Goal: Information Seeking & Learning: Learn about a topic

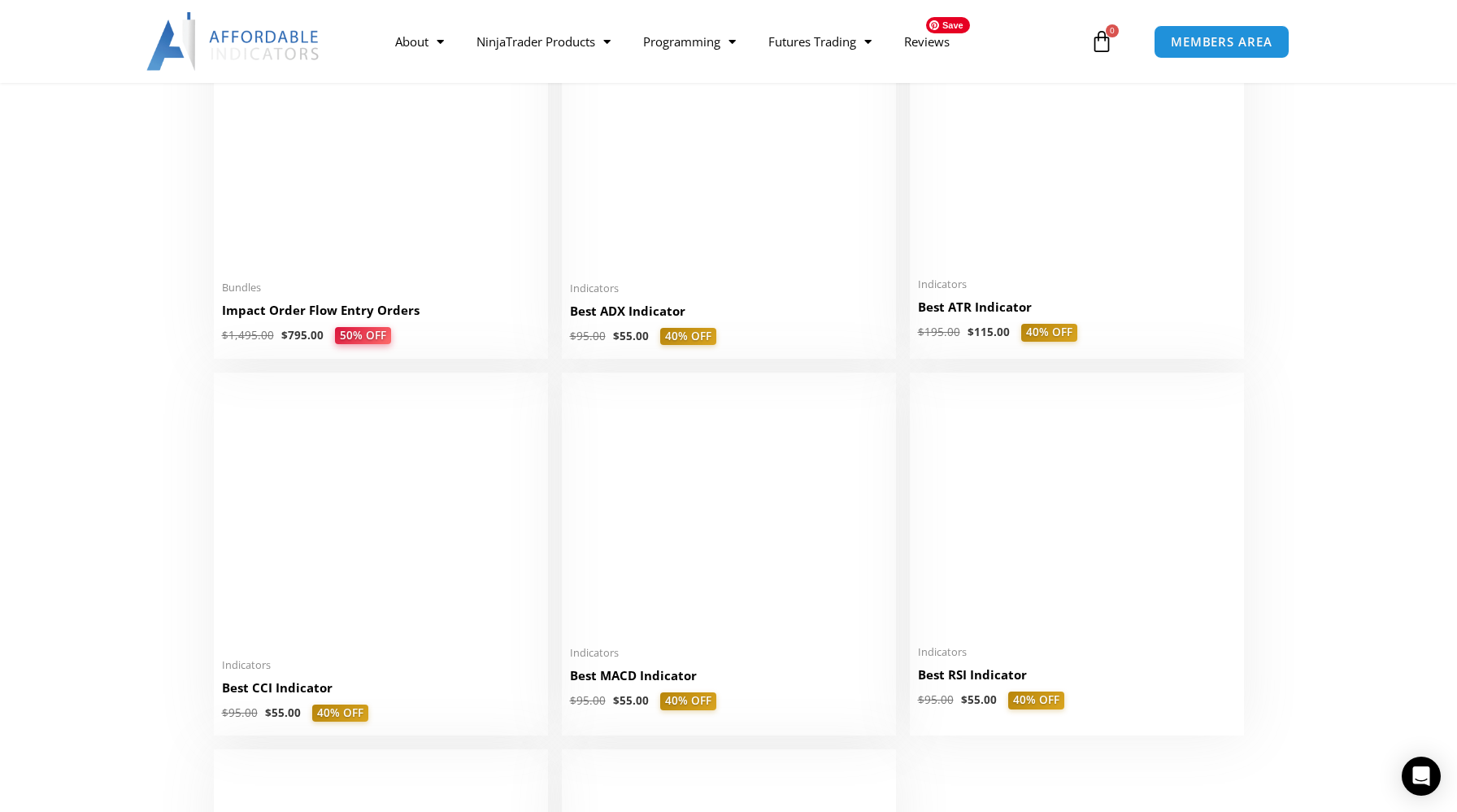
scroll to position [3126, 0]
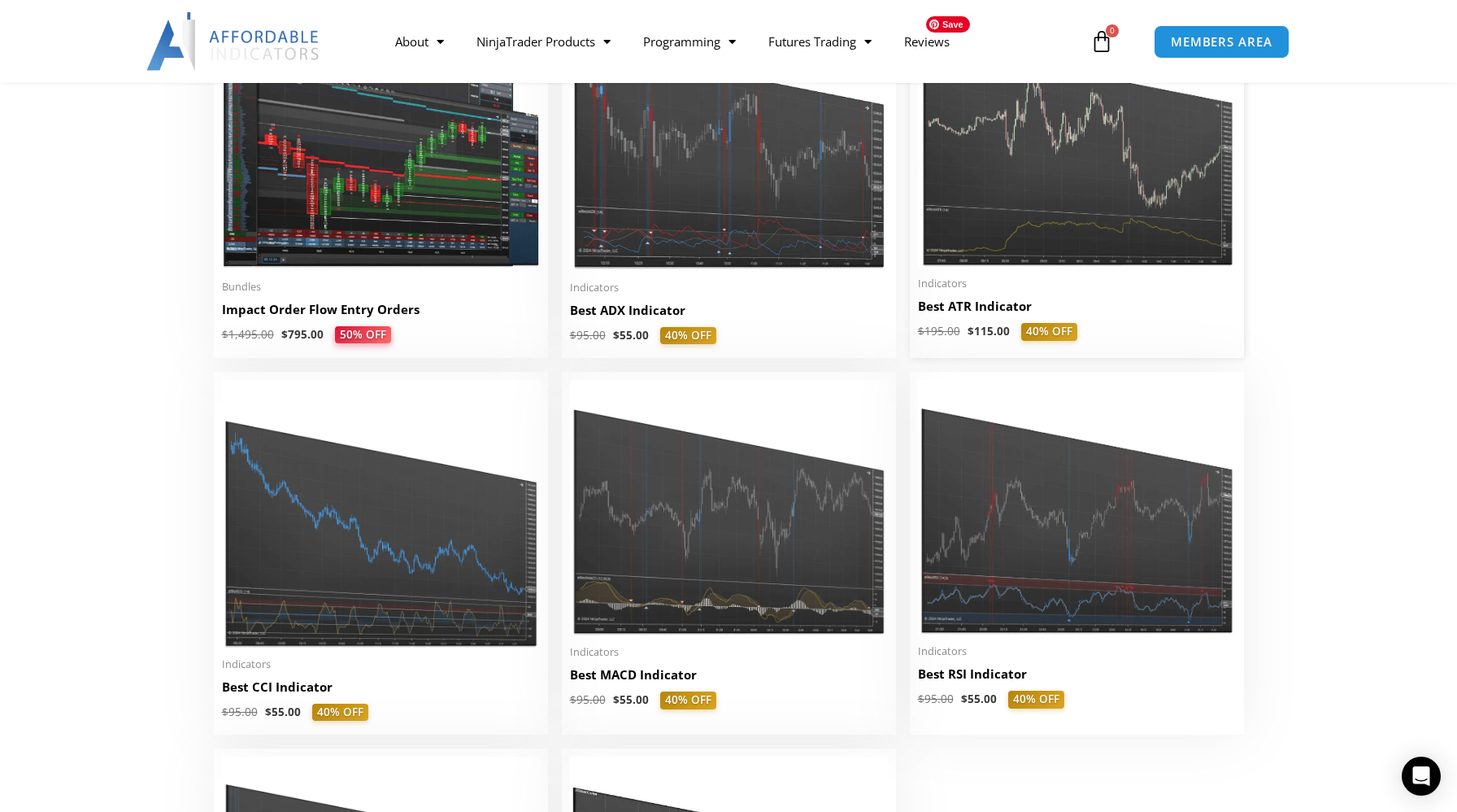
click at [1017, 200] on img at bounding box center [1077, 134] width 318 height 266
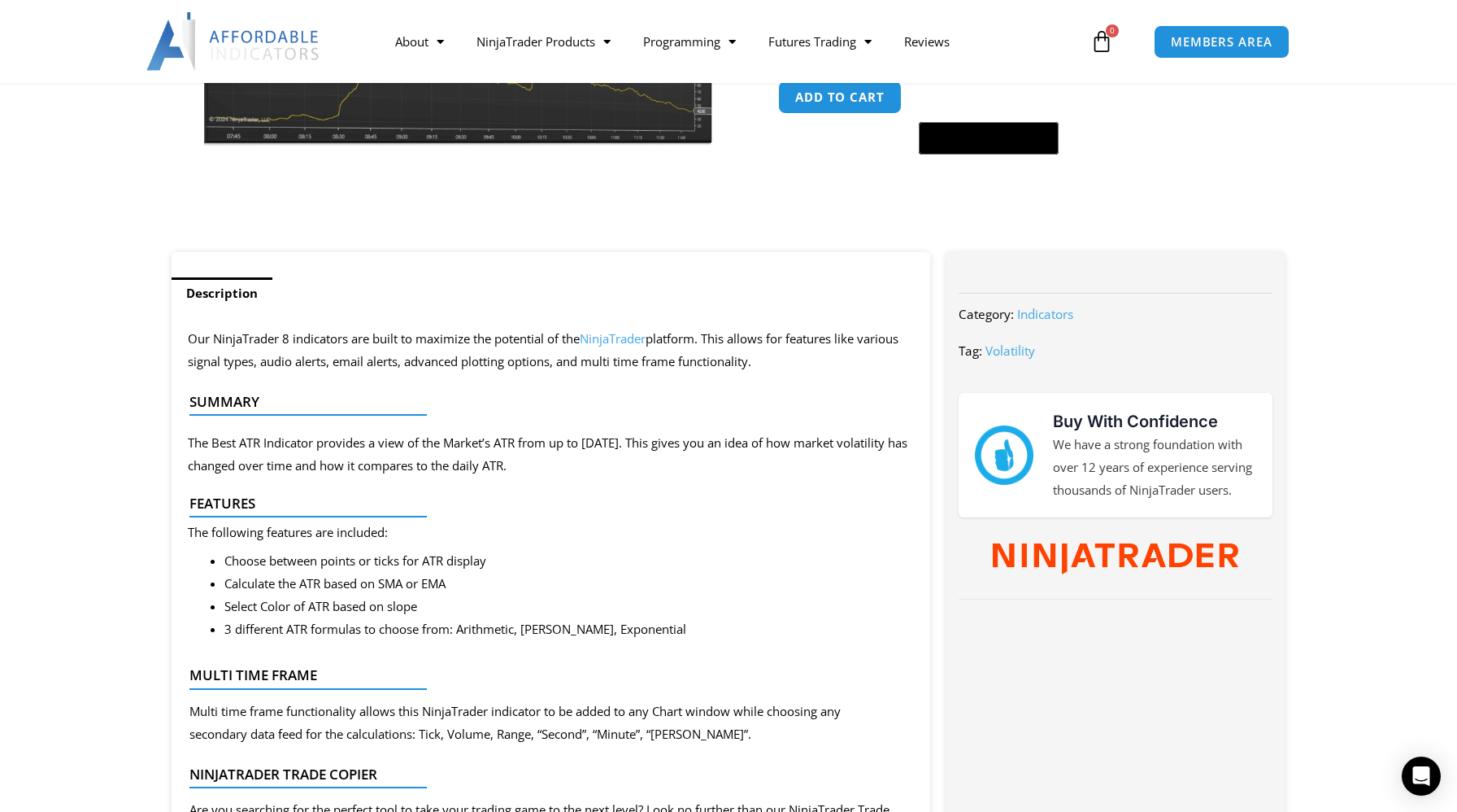
scroll to position [455, 0]
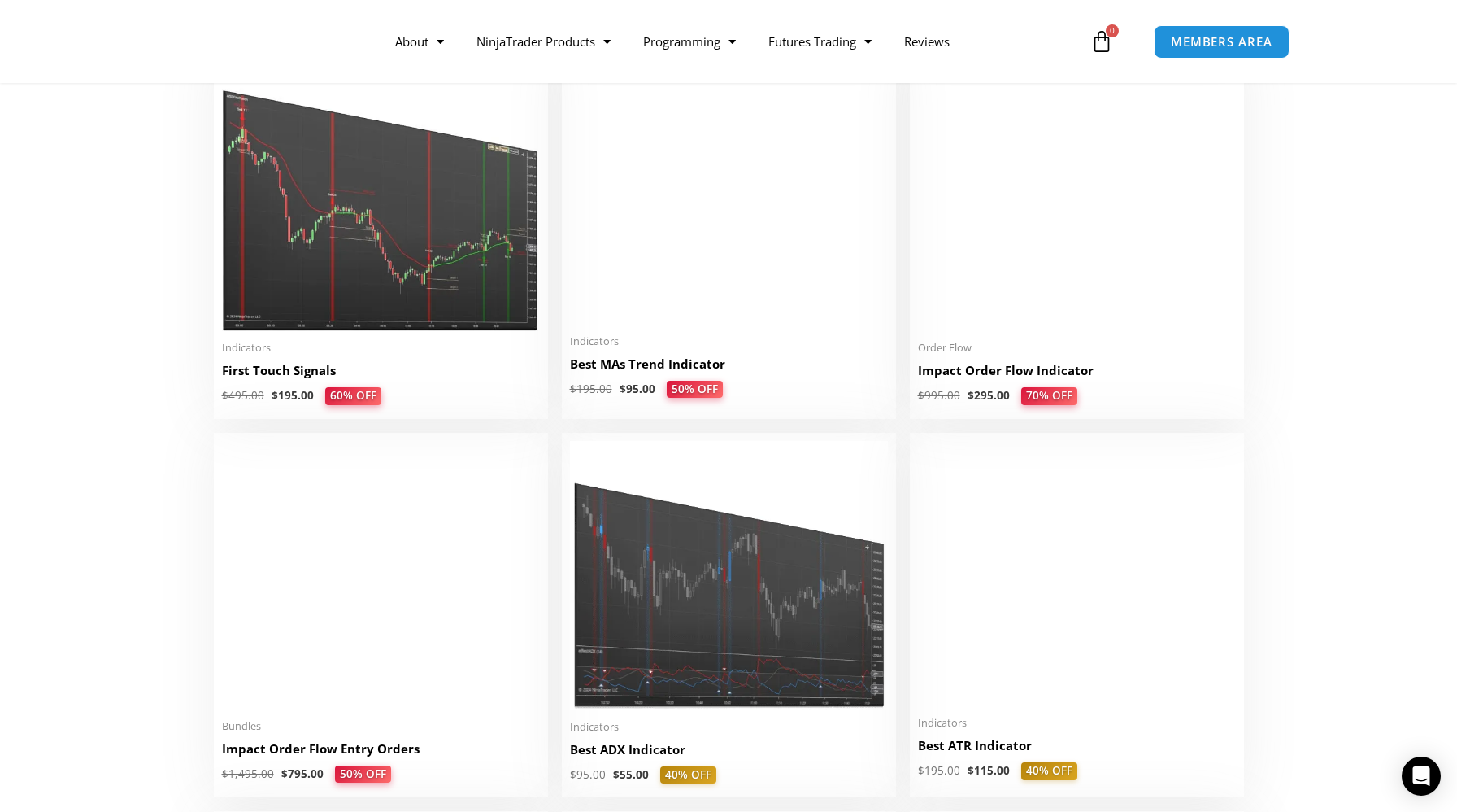
scroll to position [2681, 0]
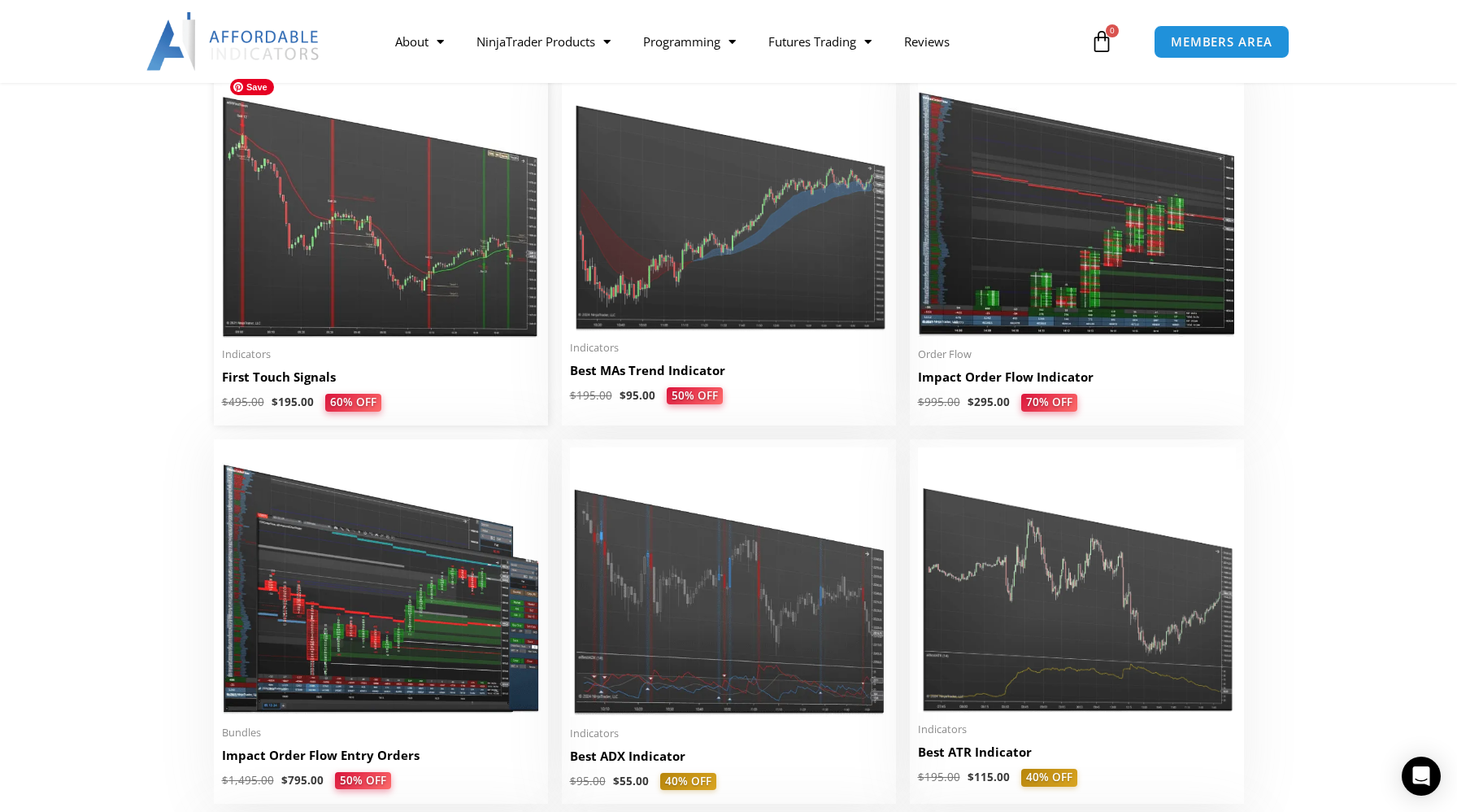
click at [440, 253] on img at bounding box center [381, 201] width 318 height 273
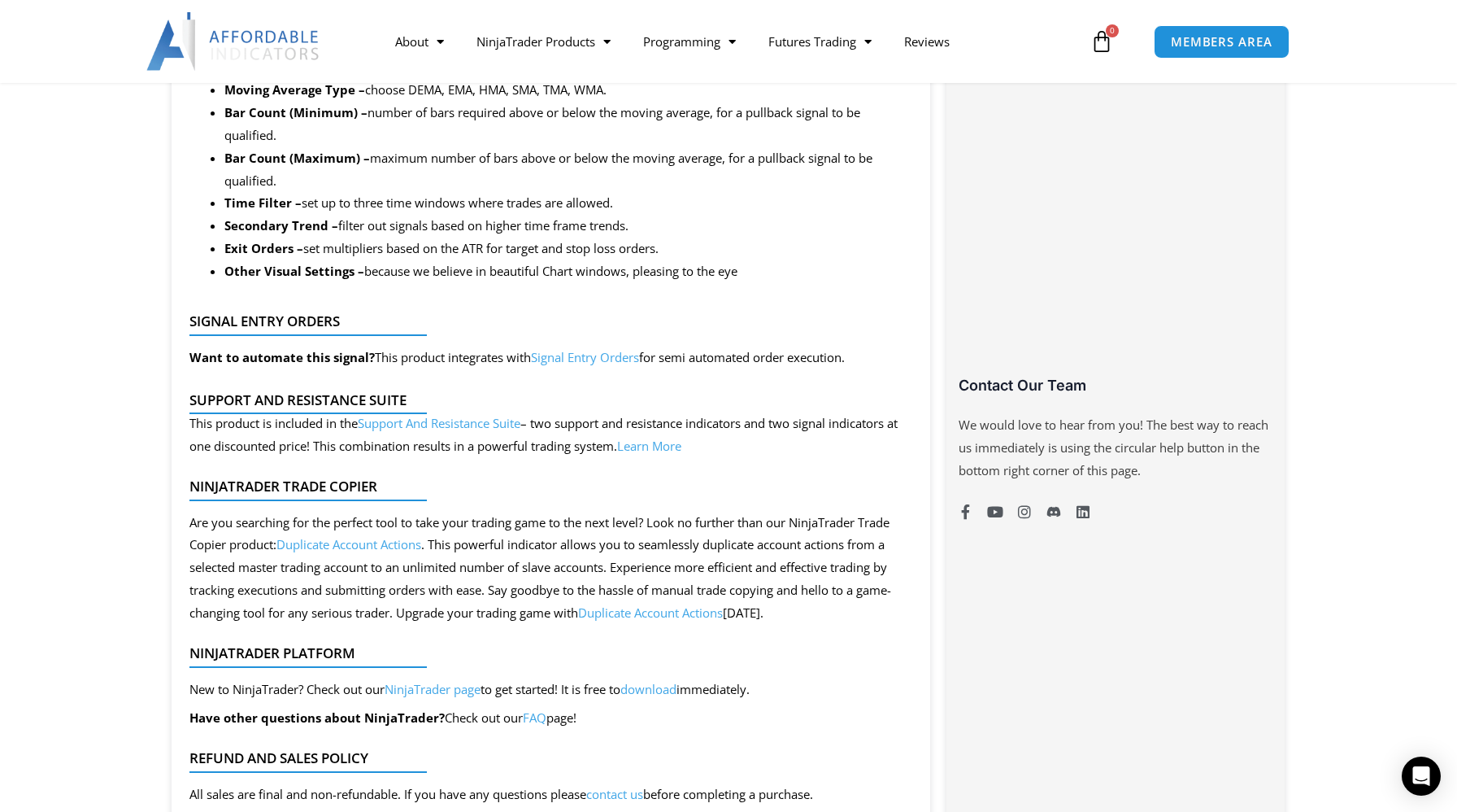
scroll to position [1001, 0]
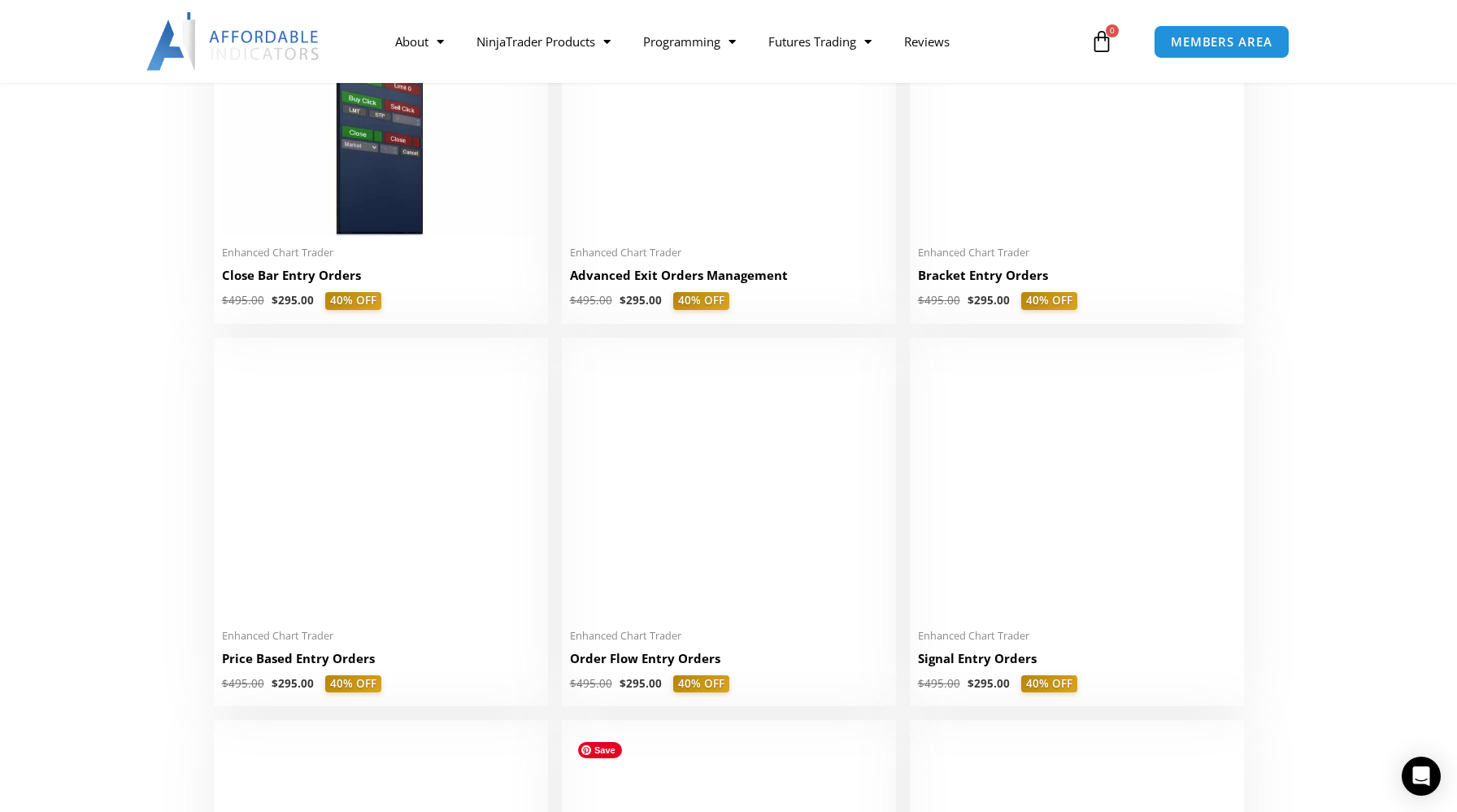
scroll to position [1247, 0]
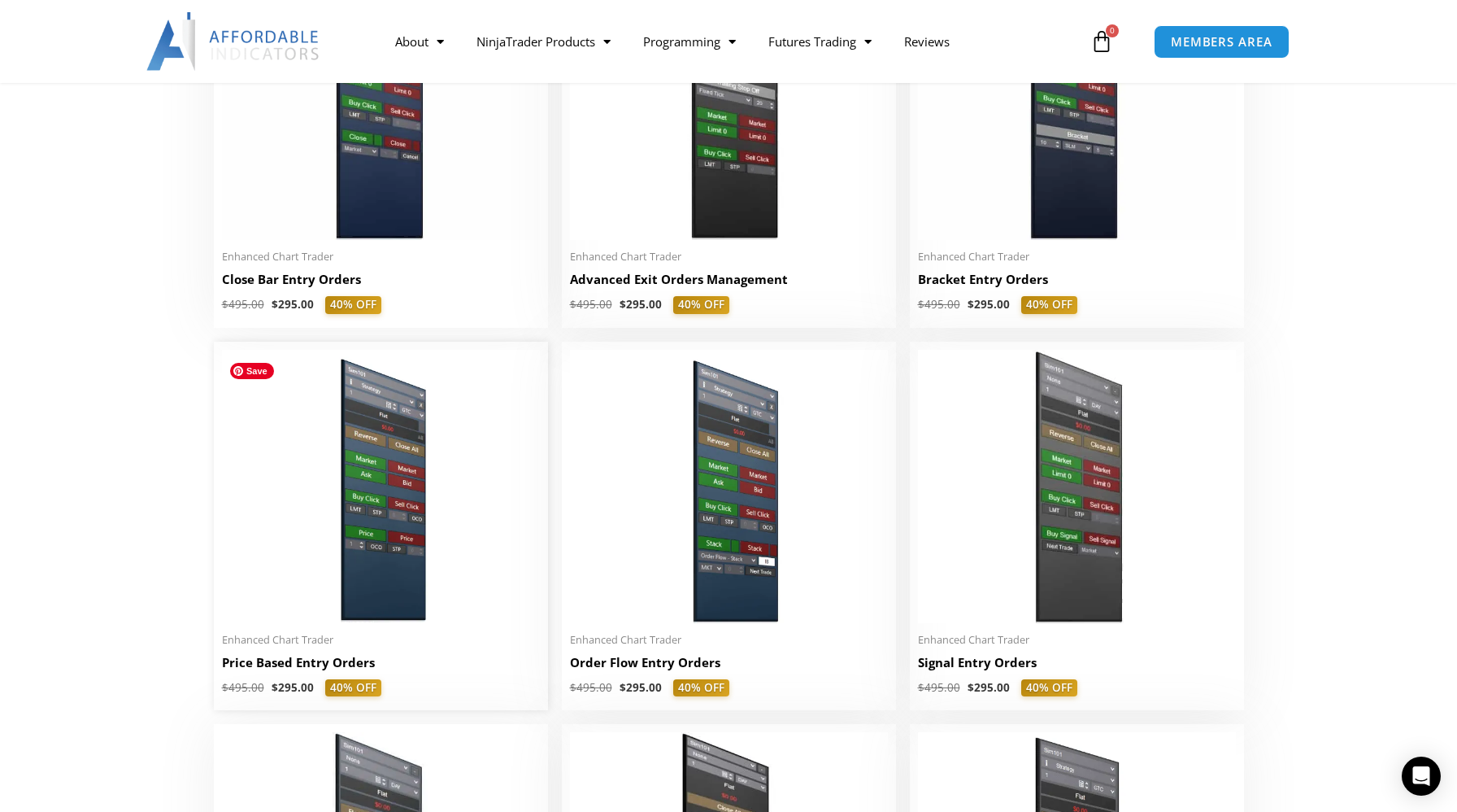
click at [335, 481] on img at bounding box center [381, 487] width 318 height 273
